Goal: Register for event/course

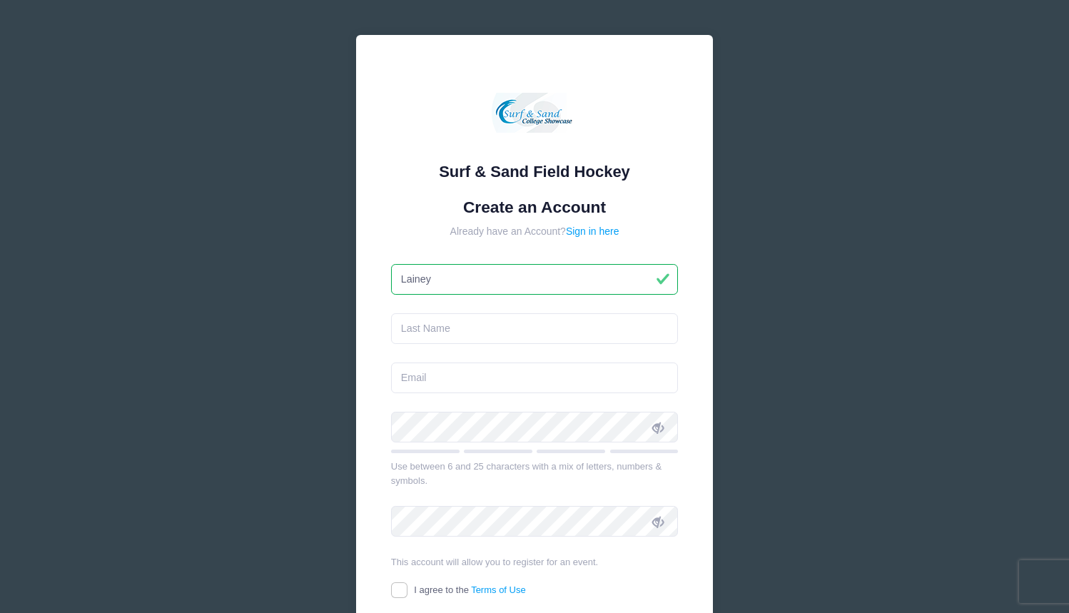
type input "Lainey"
type input "Segear"
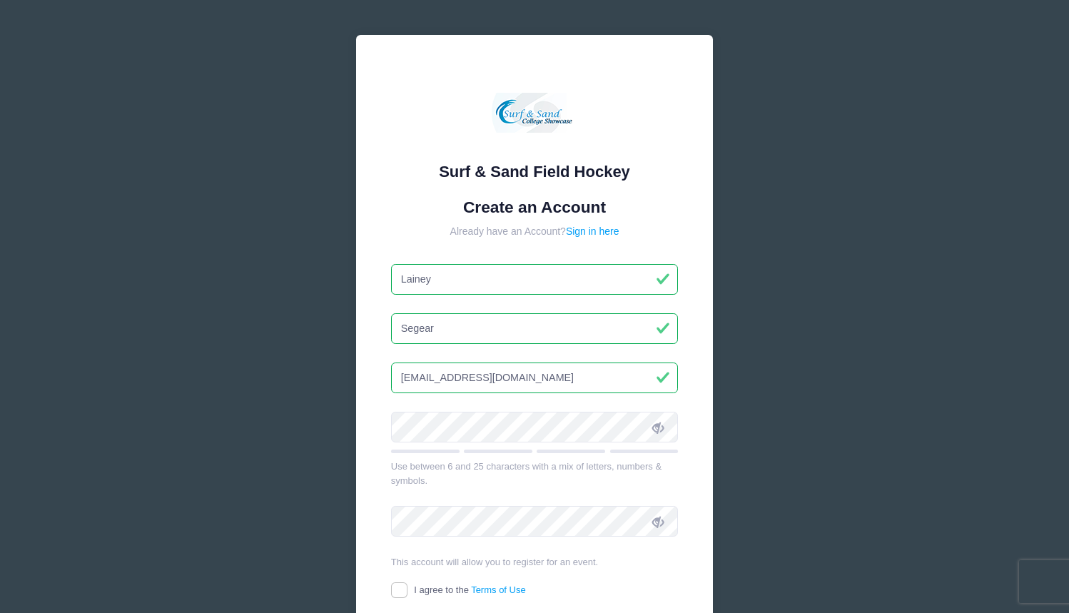
type input "[EMAIL_ADDRESS][DOMAIN_NAME]"
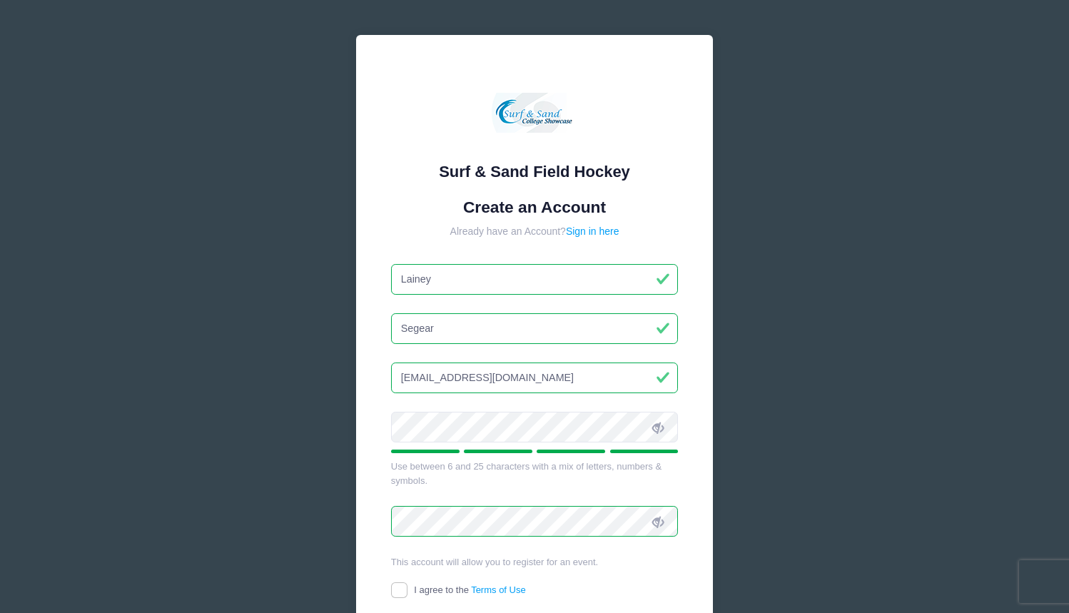
click at [378, 458] on div "Surf & Sand Field Hockey Create an Account Already have an Account? Sign in her…" at bounding box center [534, 371] width 357 height 672
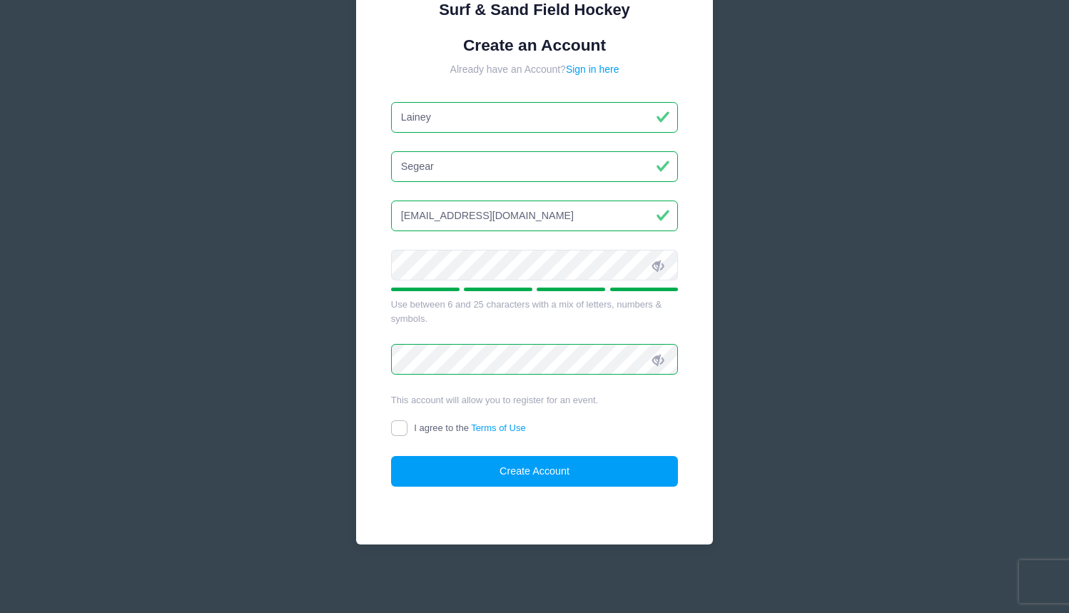
scroll to position [161, 0]
click at [399, 427] on input "I agree to the Terms of Use" at bounding box center [399, 429] width 16 height 16
checkbox input "true"
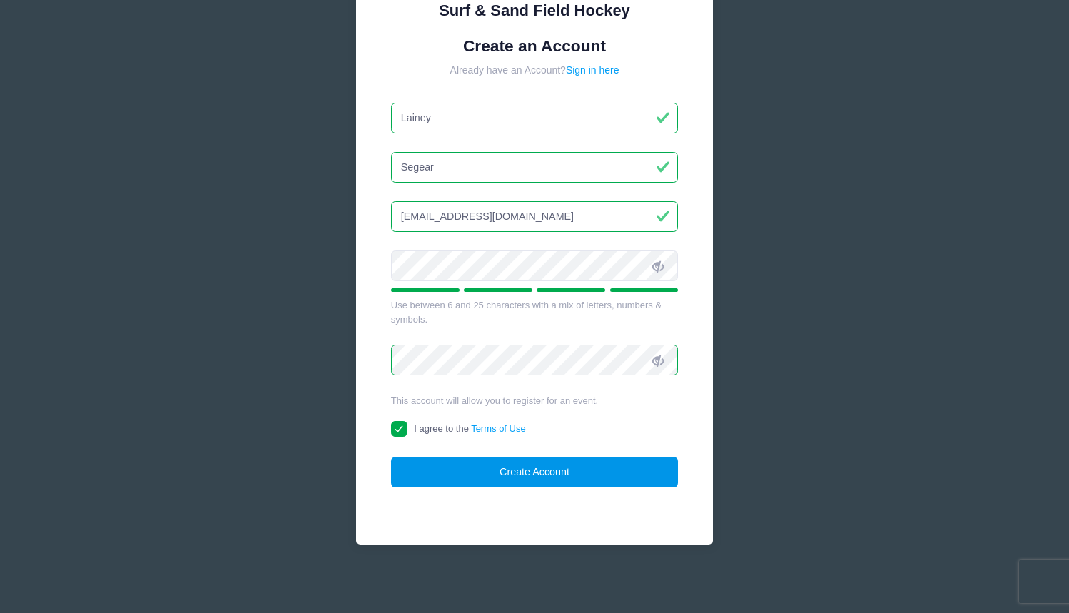
click at [531, 467] on button "Create Account" at bounding box center [534, 472] width 287 height 31
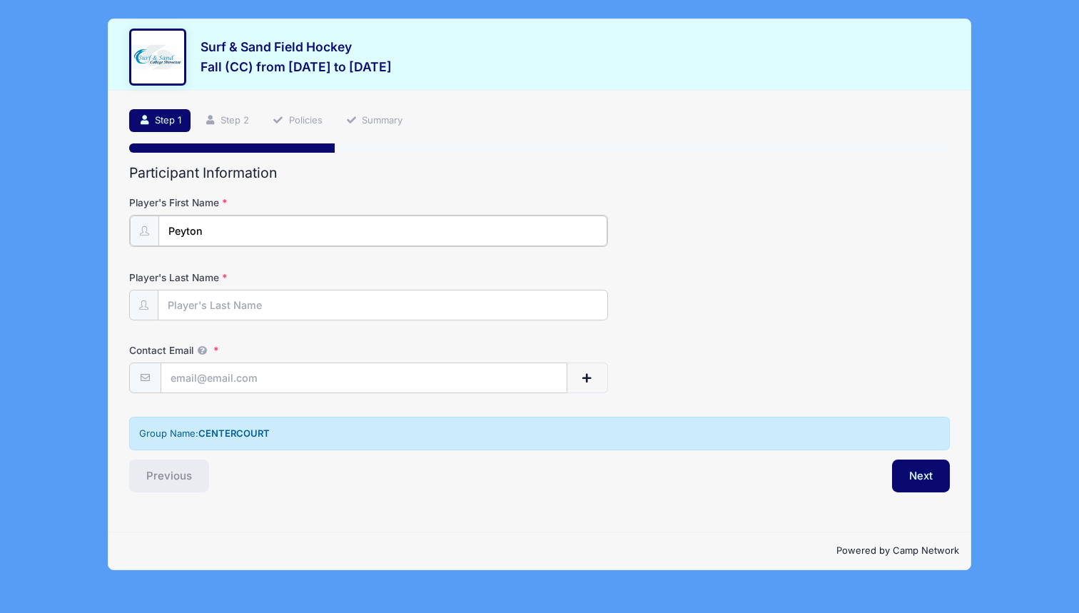
type input "Peyton"
type input "Segear"
type input "[EMAIL_ADDRESS][DOMAIN_NAME]"
click at [912, 476] on button "Next" at bounding box center [921, 474] width 58 height 33
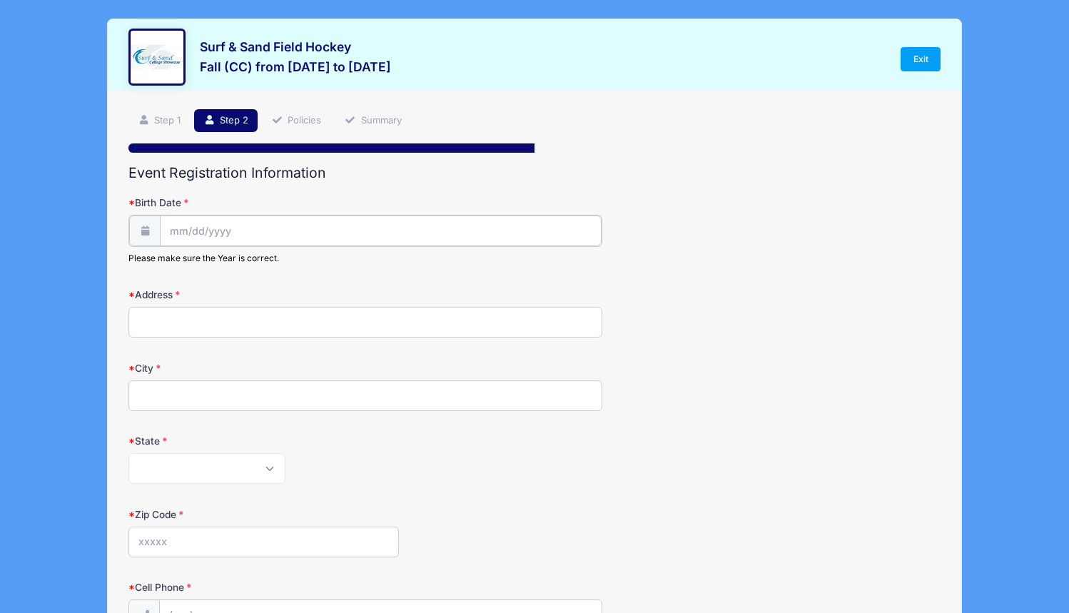
click at [331, 221] on input "Birth Date" at bounding box center [380, 230] width 441 height 31
click at [240, 231] on input "Birth Date" at bounding box center [380, 230] width 441 height 31
click at [181, 230] on input "Birth Date" at bounding box center [380, 230] width 441 height 31
select select "1"
click at [179, 427] on span "23" at bounding box center [182, 425] width 26 height 26
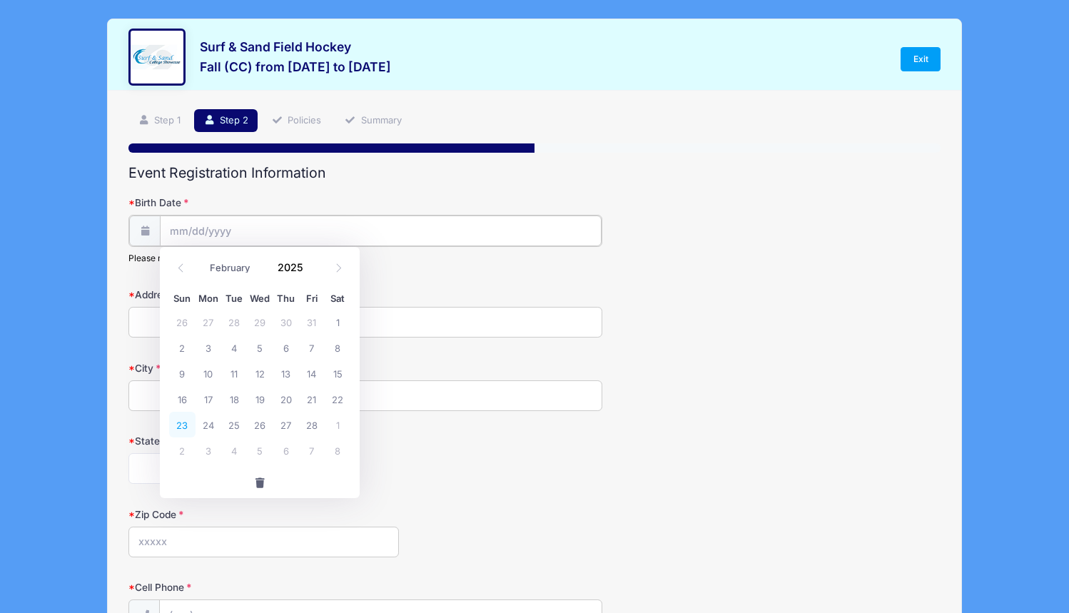
type input "[DATE]"
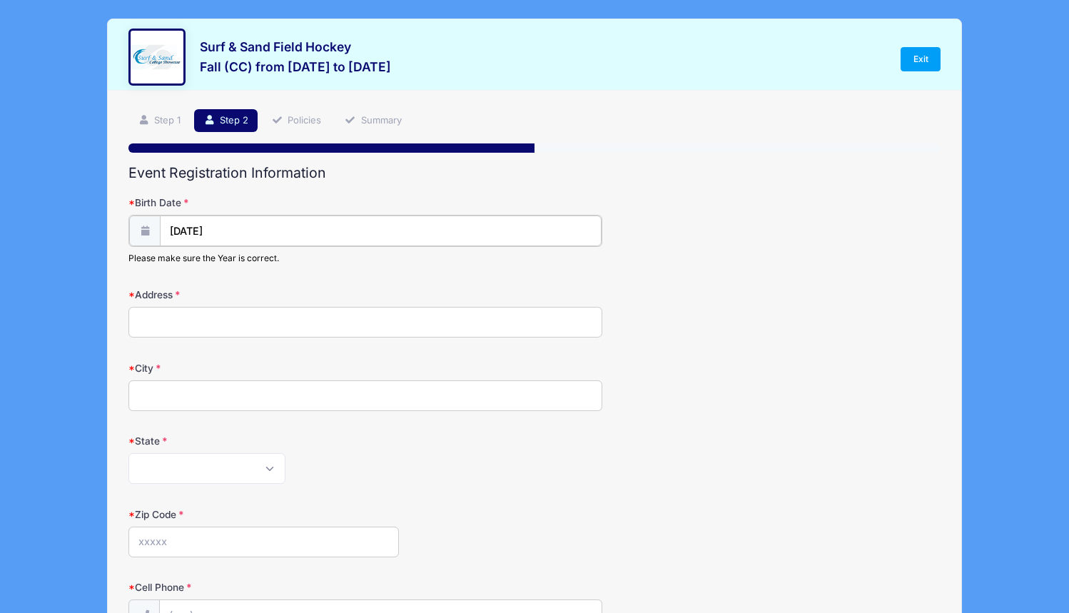
click at [215, 228] on input "[DATE]" at bounding box center [380, 230] width 441 height 31
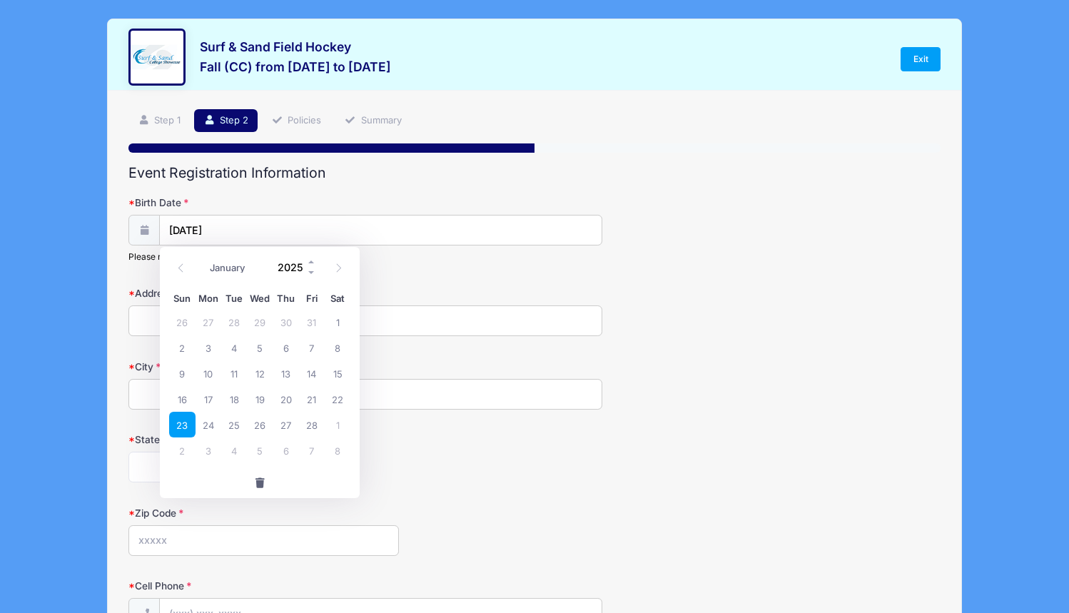
click at [292, 263] on input "2025" at bounding box center [293, 266] width 46 height 21
click at [314, 274] on span at bounding box center [312, 272] width 10 height 11
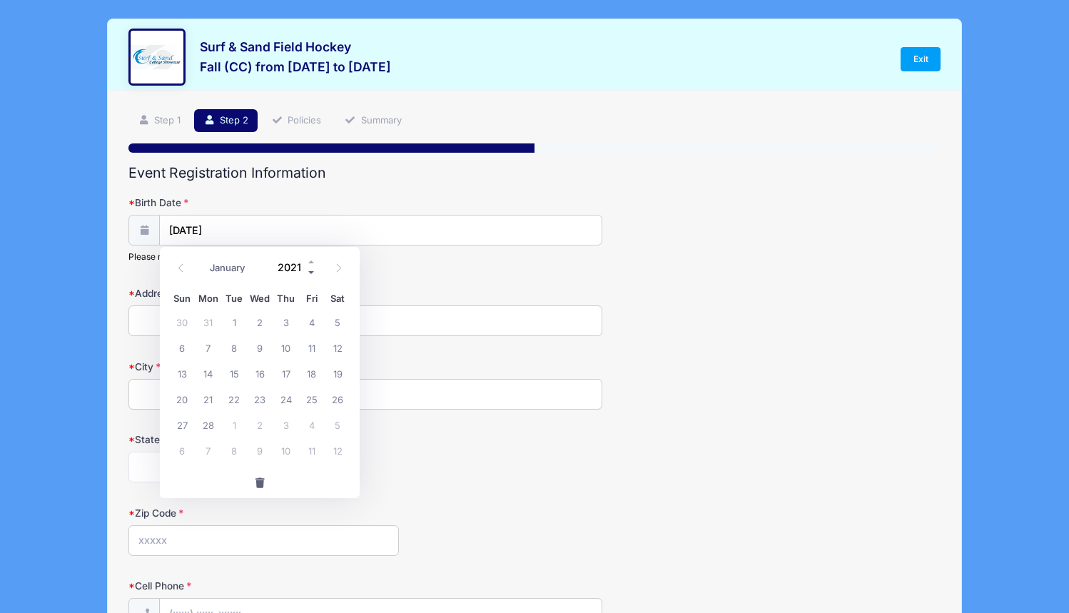
click at [314, 274] on span at bounding box center [312, 272] width 10 height 11
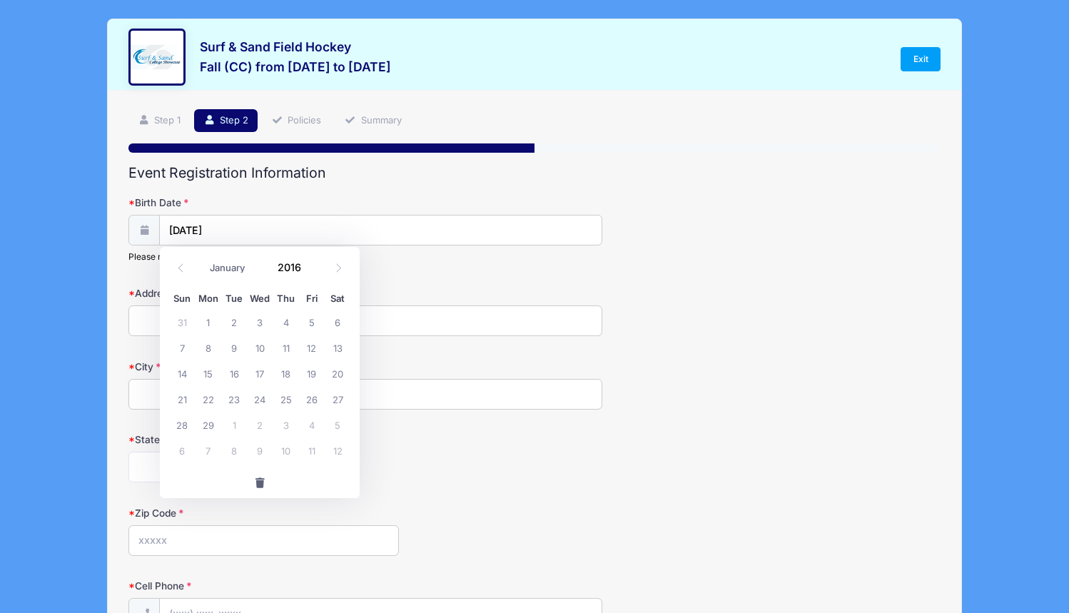
click at [402, 224] on input "[DATE]" at bounding box center [380, 230] width 441 height 31
click at [317, 234] on input "[DATE]" at bounding box center [380, 230] width 441 height 31
click at [226, 230] on input "[DATE]" at bounding box center [380, 230] width 441 height 31
click at [206, 228] on input "[DATE]" at bounding box center [380, 230] width 441 height 31
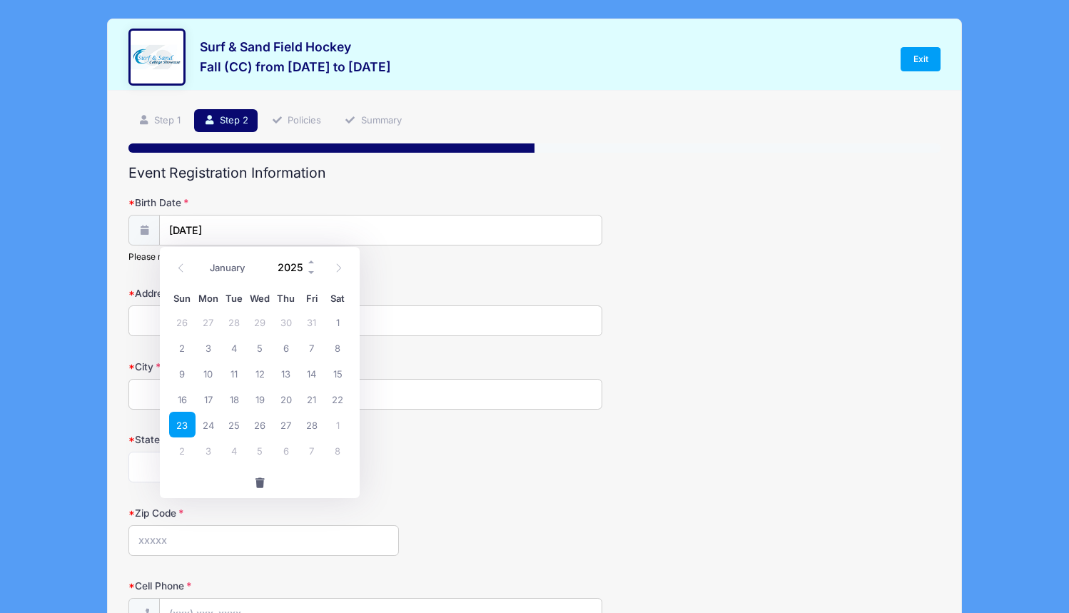
click at [290, 267] on input "2025" at bounding box center [293, 266] width 46 height 21
click at [229, 229] on input "[DATE]" at bounding box center [380, 230] width 441 height 31
click at [295, 270] on input "2025" at bounding box center [293, 266] width 46 height 21
click at [310, 272] on span at bounding box center [312, 272] width 10 height 11
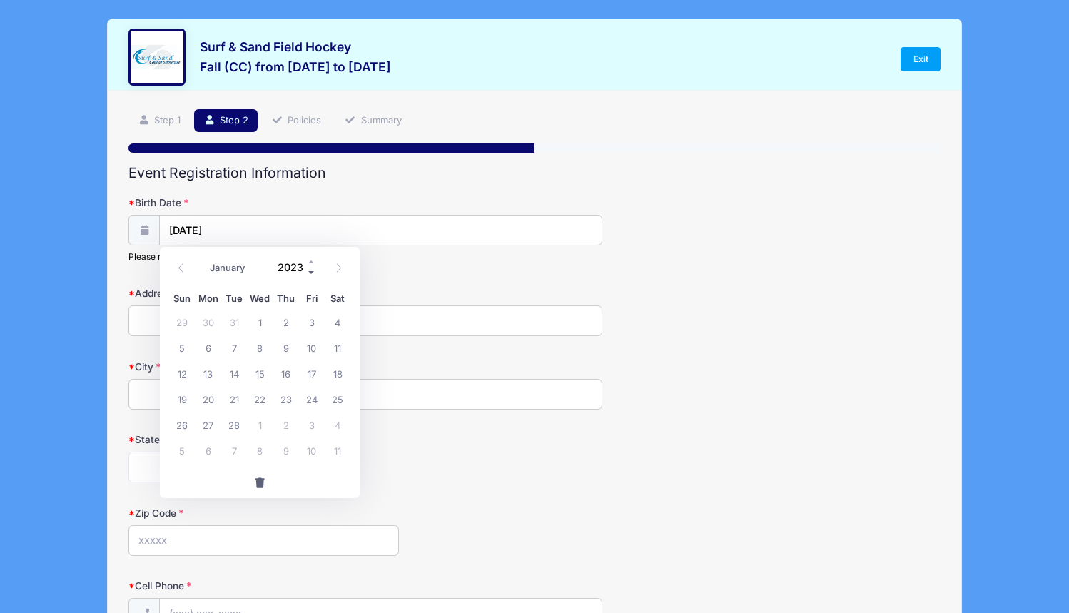
click at [310, 272] on span at bounding box center [312, 272] width 10 height 11
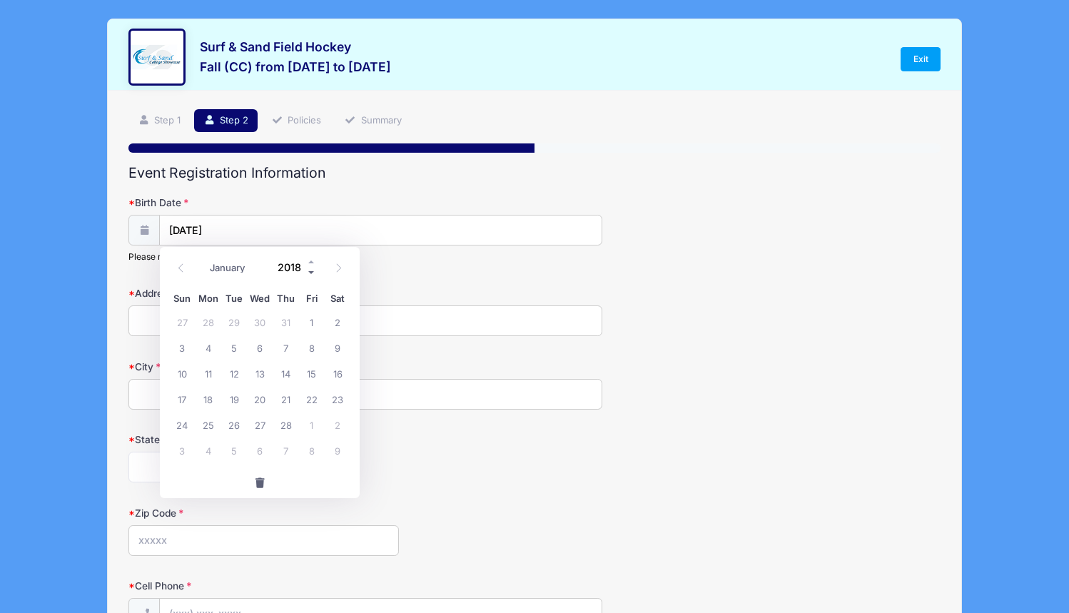
click at [310, 272] on span at bounding box center [312, 272] width 10 height 11
type input "2016"
click at [342, 265] on icon at bounding box center [338, 267] width 9 height 9
click at [186, 271] on span at bounding box center [181, 268] width 24 height 24
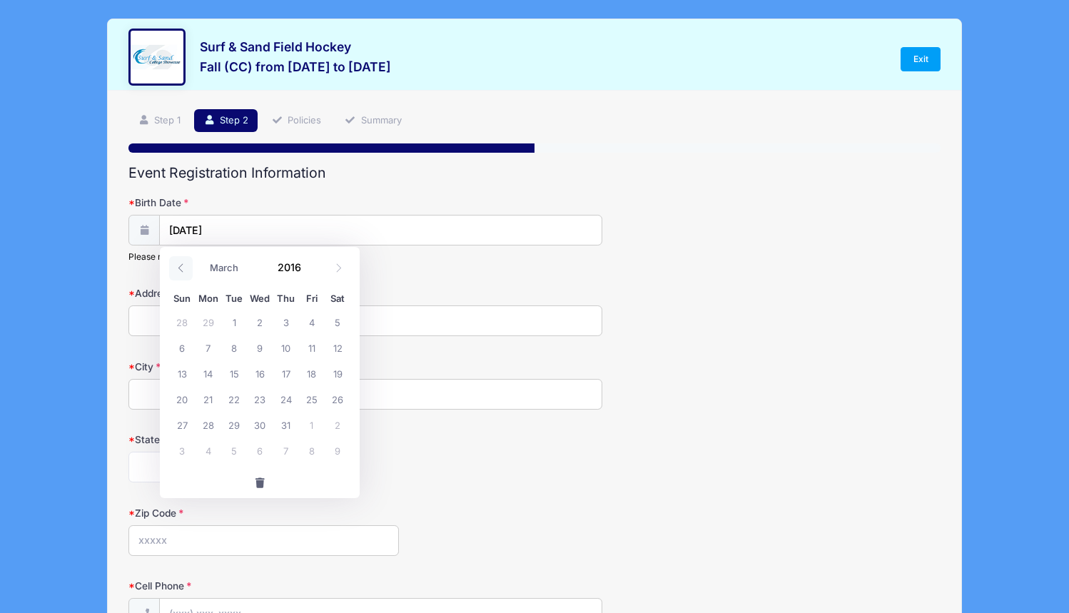
select select "1"
click at [235, 399] on span "23" at bounding box center [234, 399] width 26 height 26
type input "[DATE]"
click at [190, 328] on input "Address" at bounding box center [365, 320] width 474 height 31
click at [586, 325] on input "Address" at bounding box center [365, 320] width 474 height 31
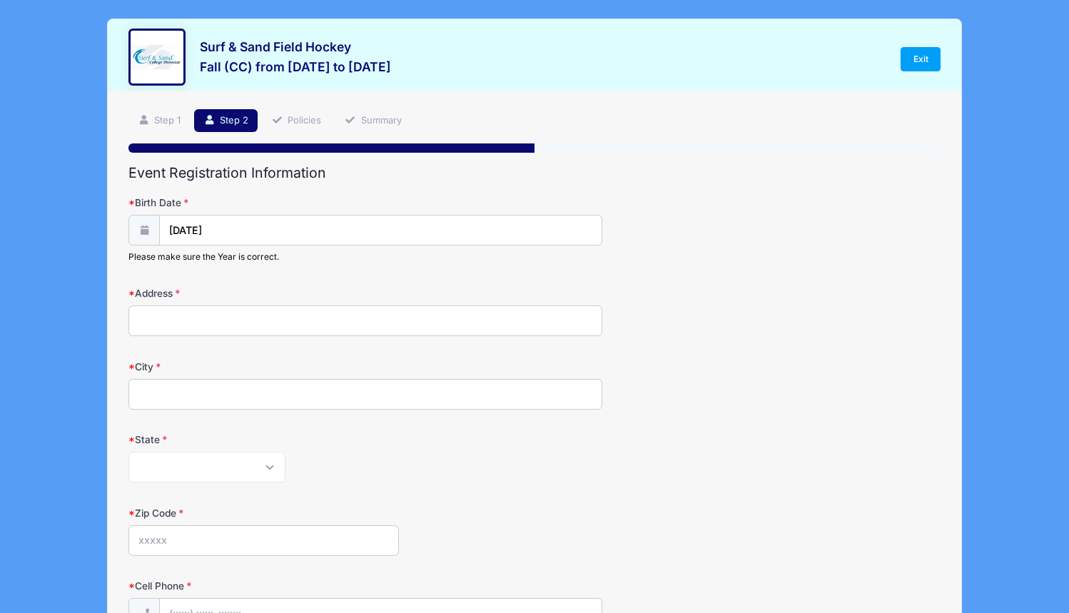
click at [590, 317] on input "Address" at bounding box center [365, 320] width 474 height 31
type input "[STREET_ADDRESS]"
type input "Summit"
select select "NJ"
type input "Summit"
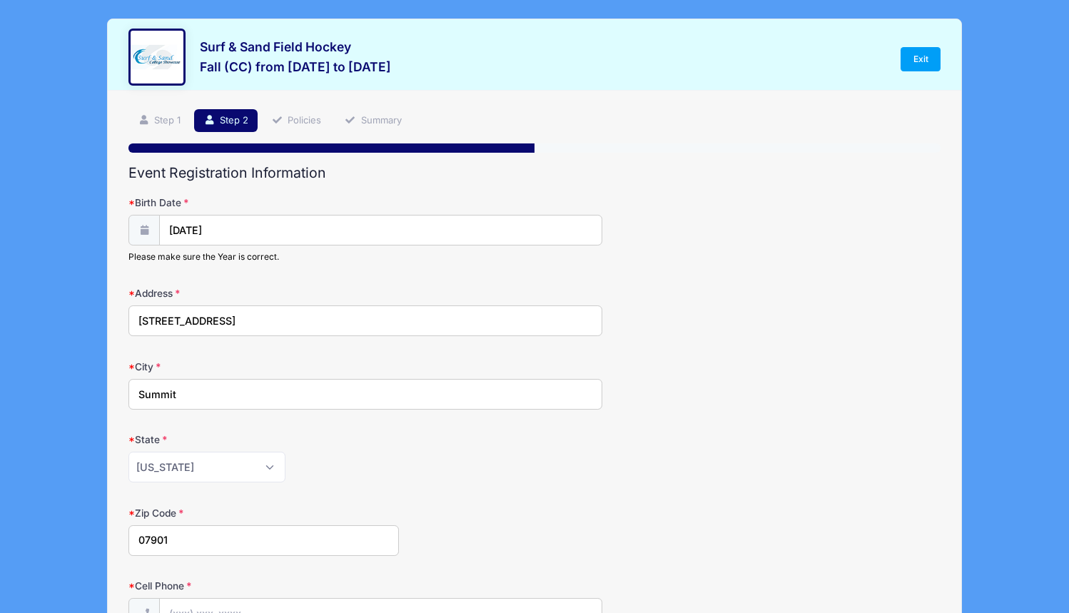
type input "07901"
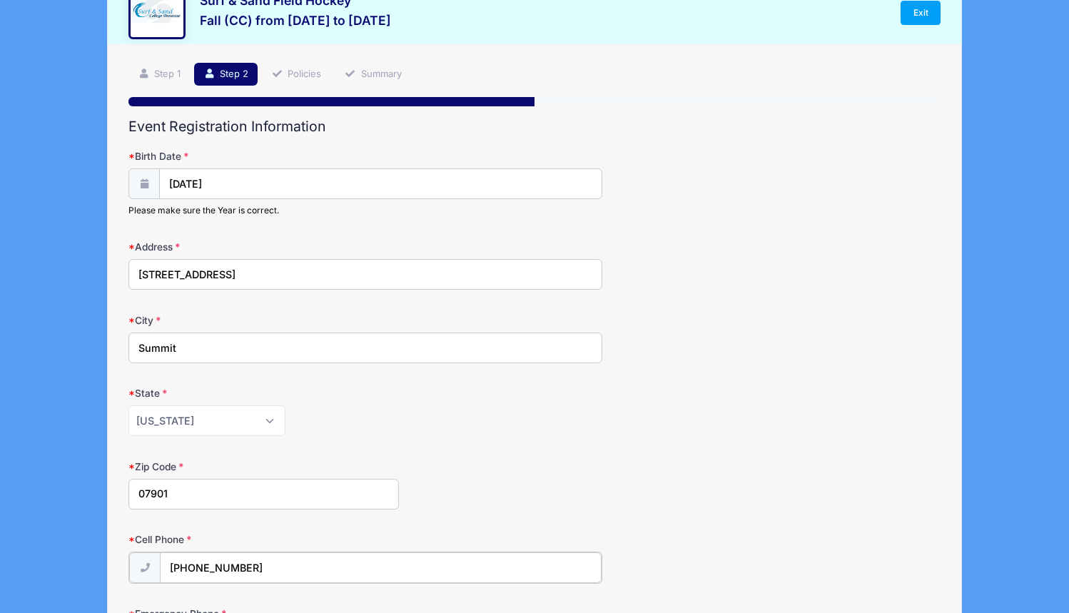
type input "[PHONE_NUMBER]"
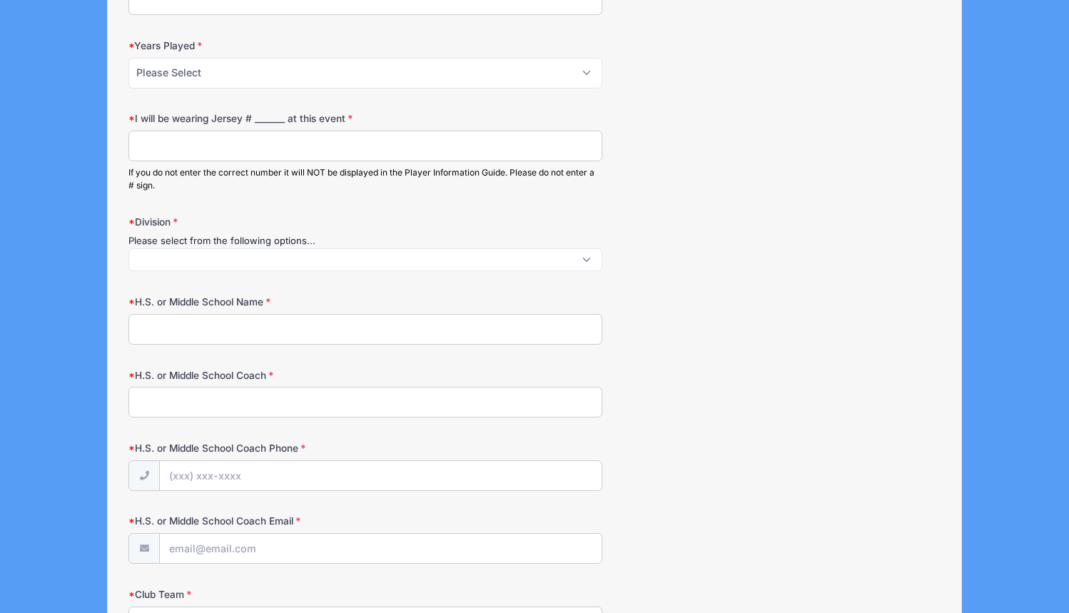
type input "[PHONE_NUMBER]"
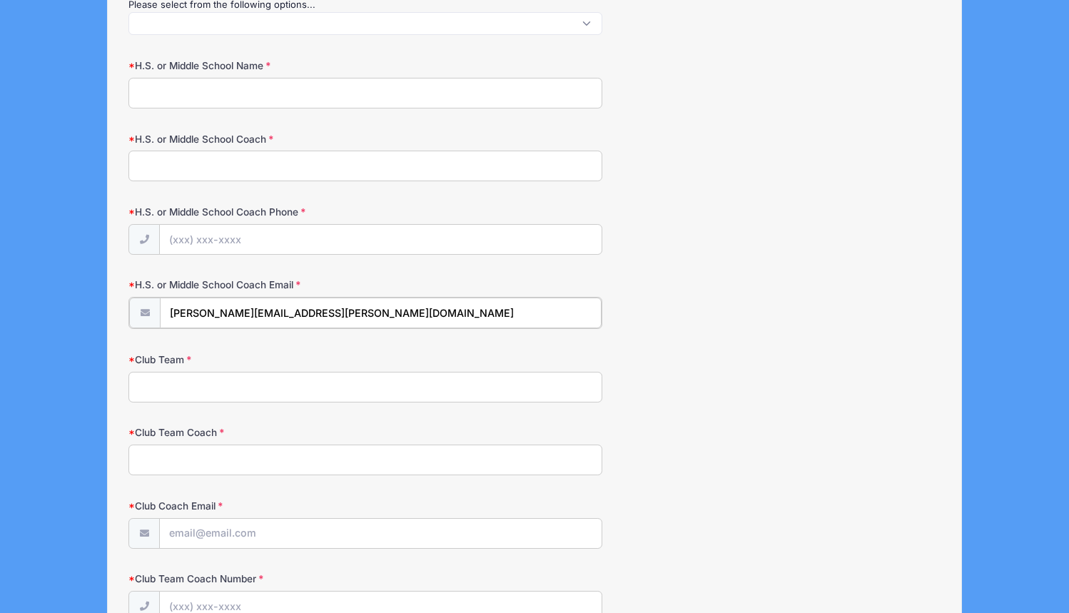
type input "[PERSON_NAME][EMAIL_ADDRESS][PERSON_NAME][DOMAIN_NAME]"
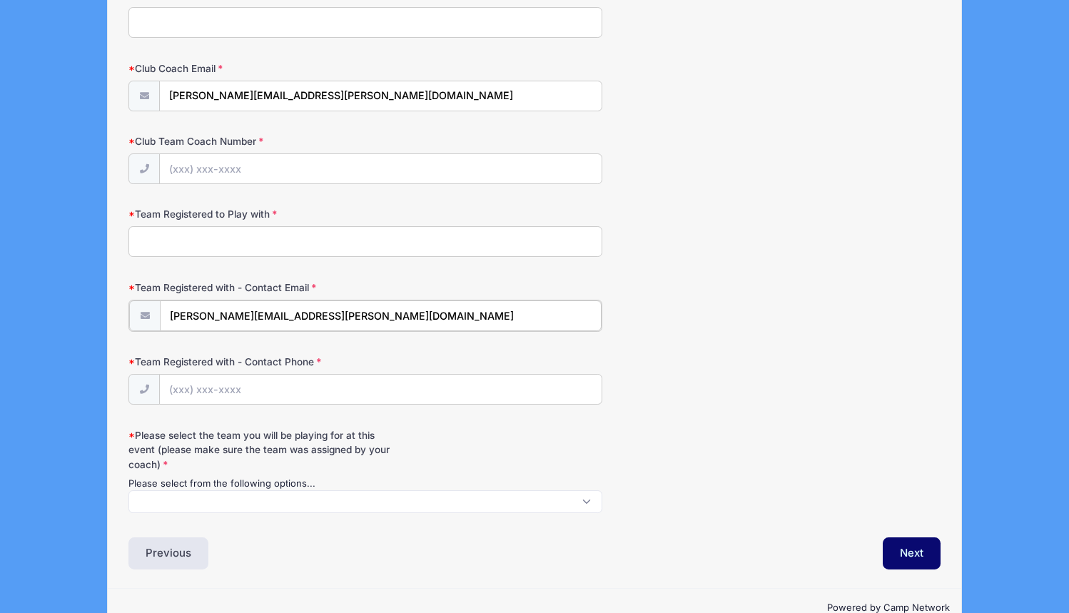
type input "[PERSON_NAME][EMAIL_ADDRESS][PERSON_NAME][DOMAIN_NAME]"
type input "[PHONE_NUMBER]"
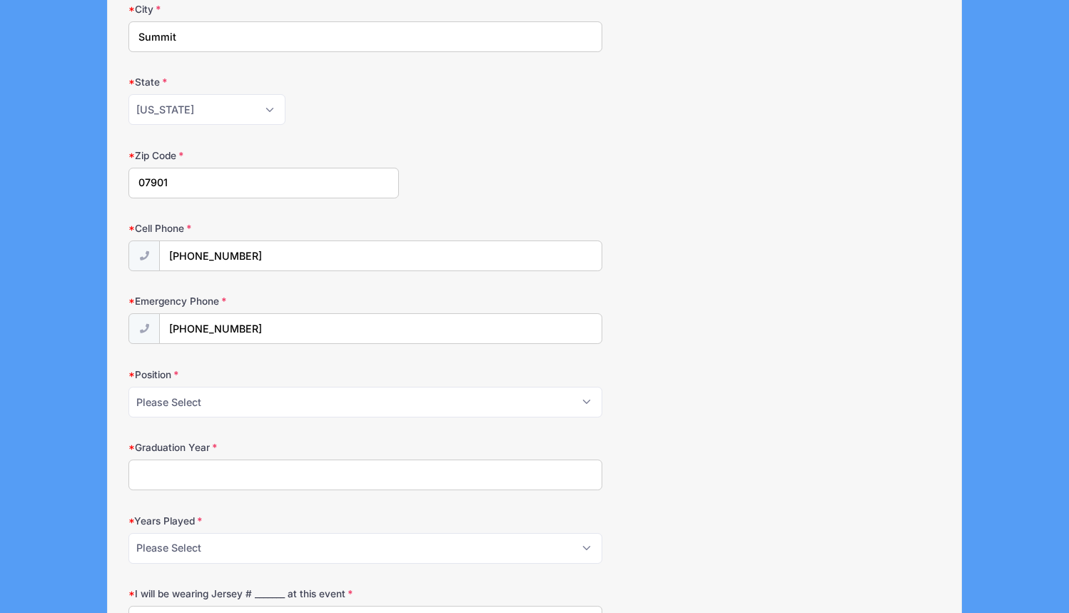
scroll to position [358, 0]
drag, startPoint x: 254, startPoint y: 246, endPoint x: 120, endPoint y: 241, distance: 134.2
type input "[PHONE_NUMBER]"
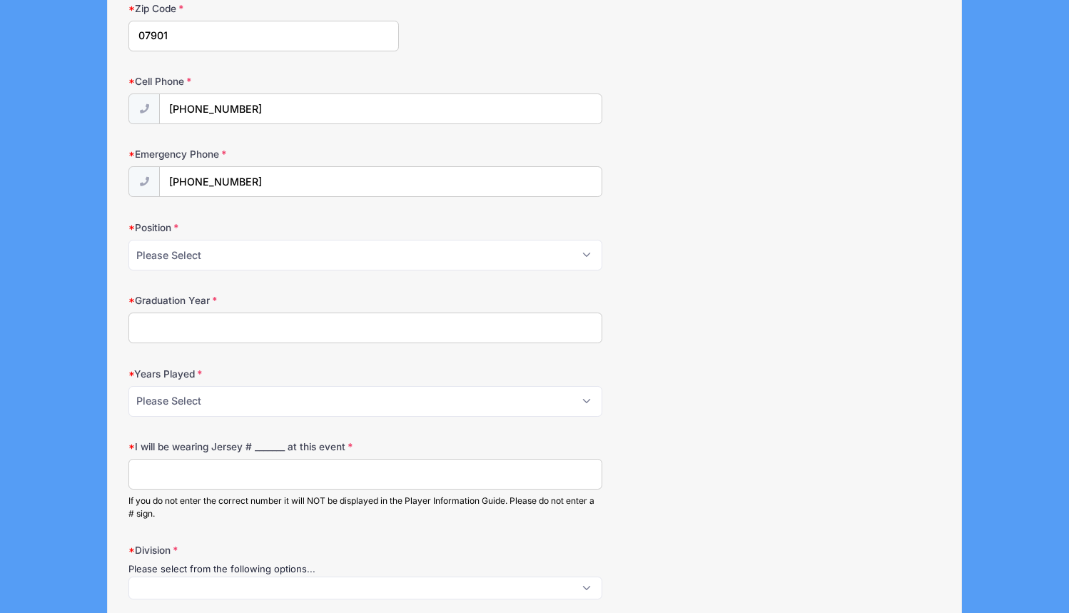
scroll to position [569, 0]
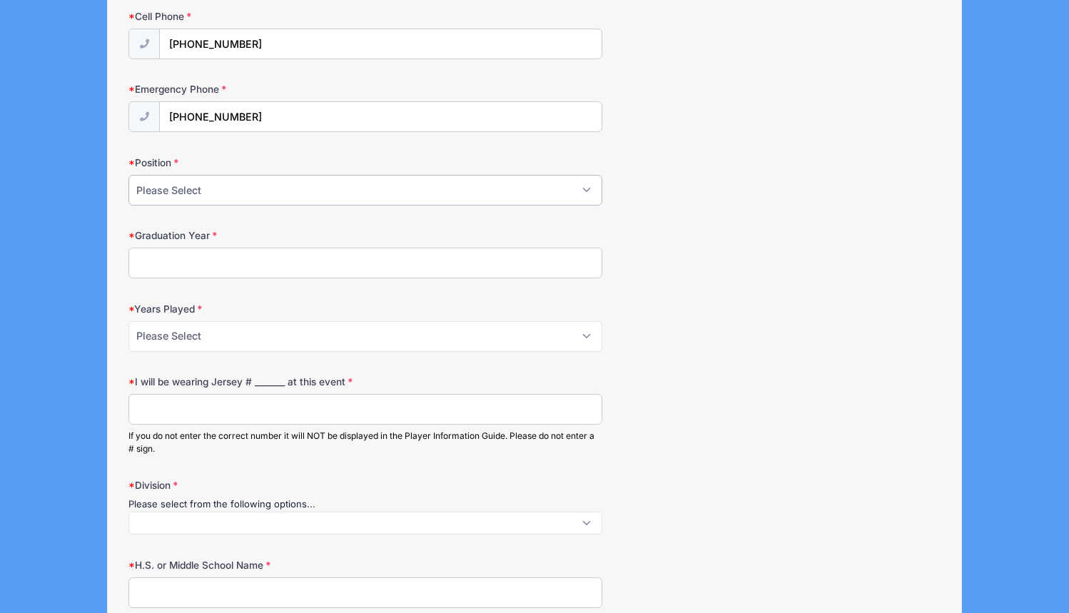
select select "Midfielder"
click at [213, 250] on input "Graduation Year" at bounding box center [365, 263] width 474 height 31
type input "2034"
select select "3"
click at [180, 404] on input "I will be wearing Jersey # _______ at this event" at bounding box center [365, 409] width 474 height 31
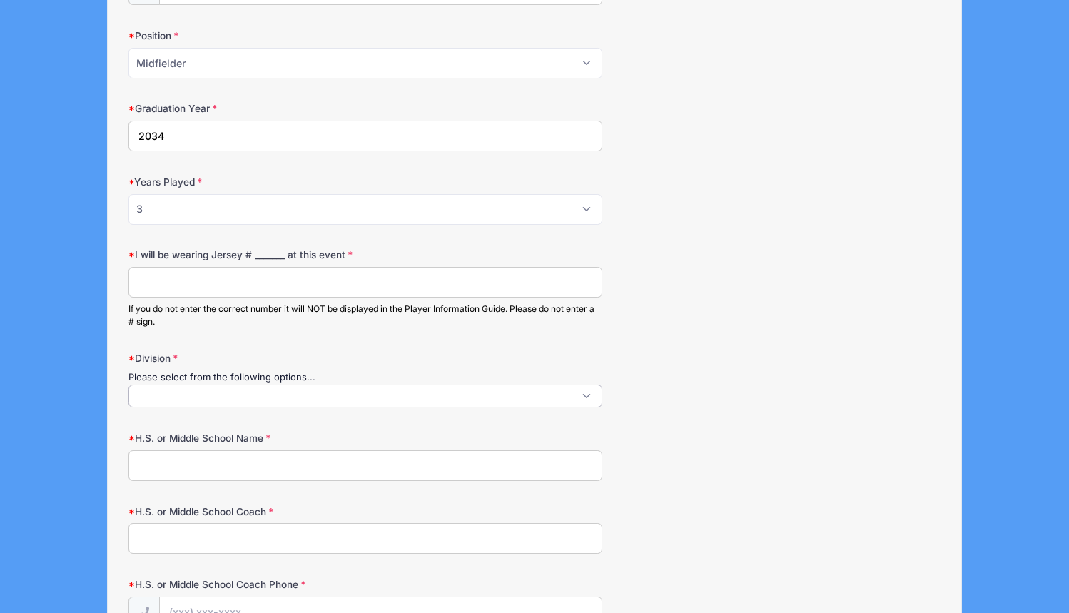
scroll to position [1, 0]
click at [187, 391] on span at bounding box center [365, 395] width 474 height 23
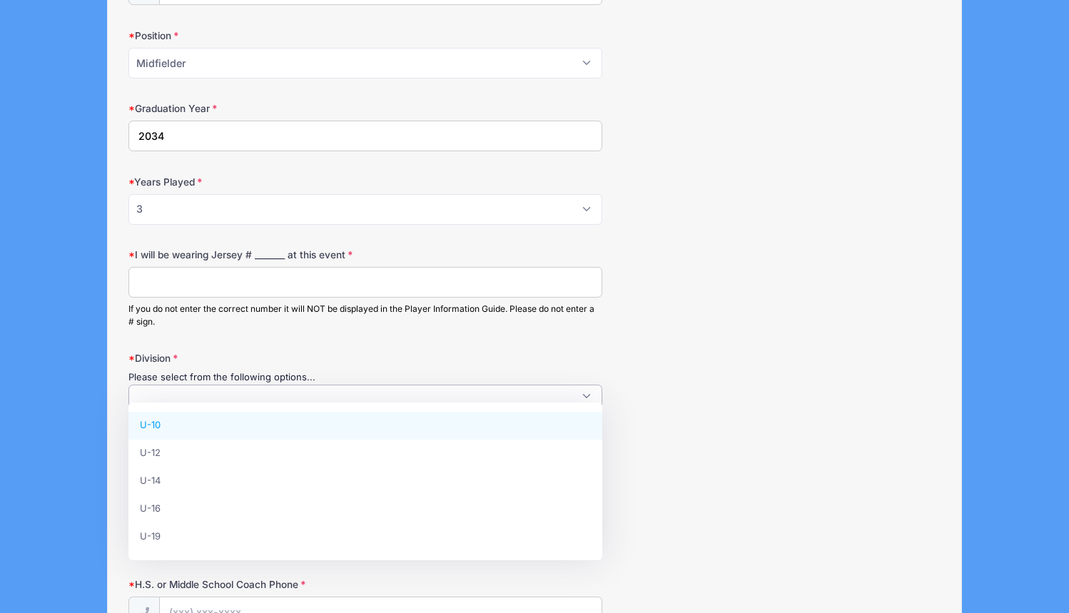
select select "U-10"
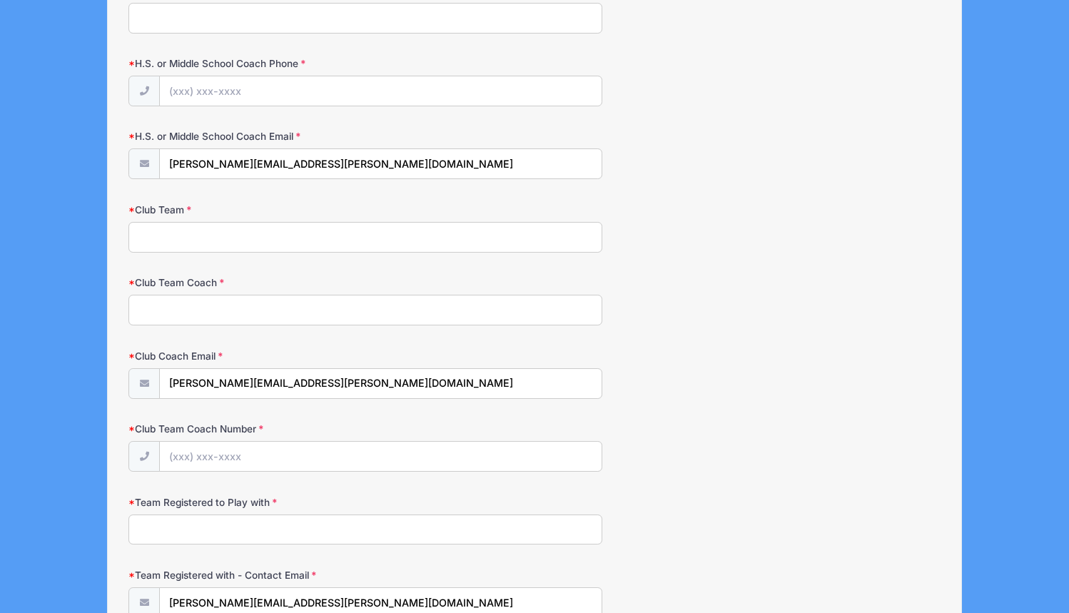
scroll to position [1216, 0]
